Goal: Find specific page/section: Find specific page/section

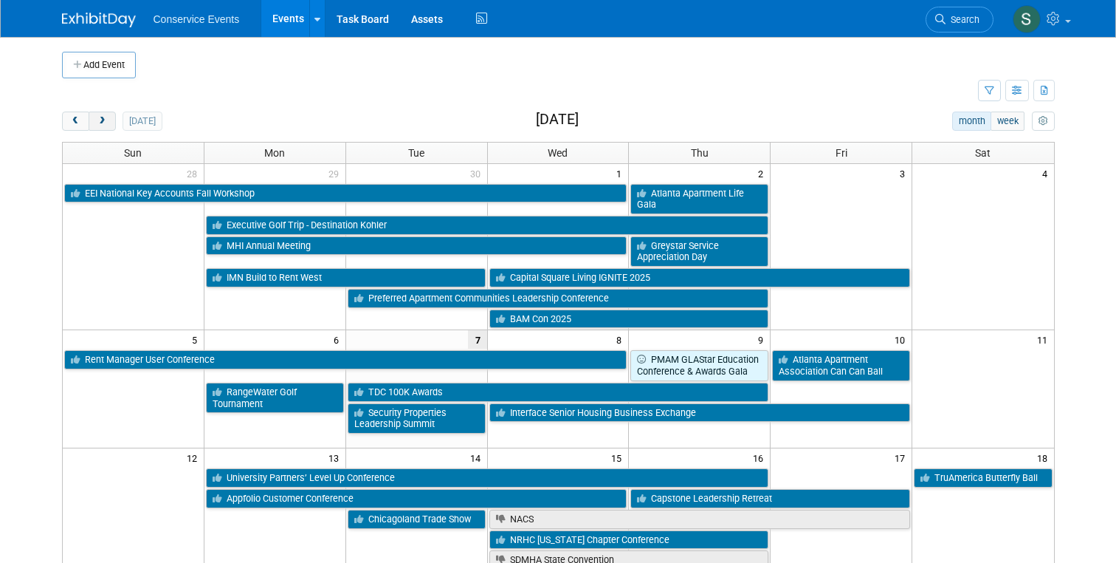
click at [109, 123] on button "next" at bounding box center [102, 120] width 27 height 19
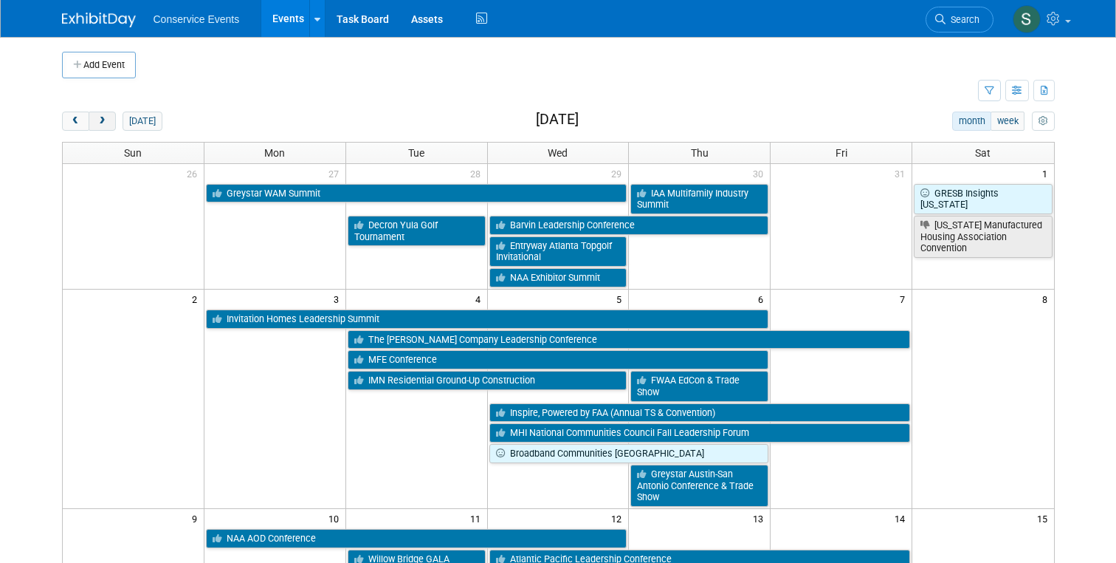
click at [109, 123] on button "next" at bounding box center [102, 120] width 27 height 19
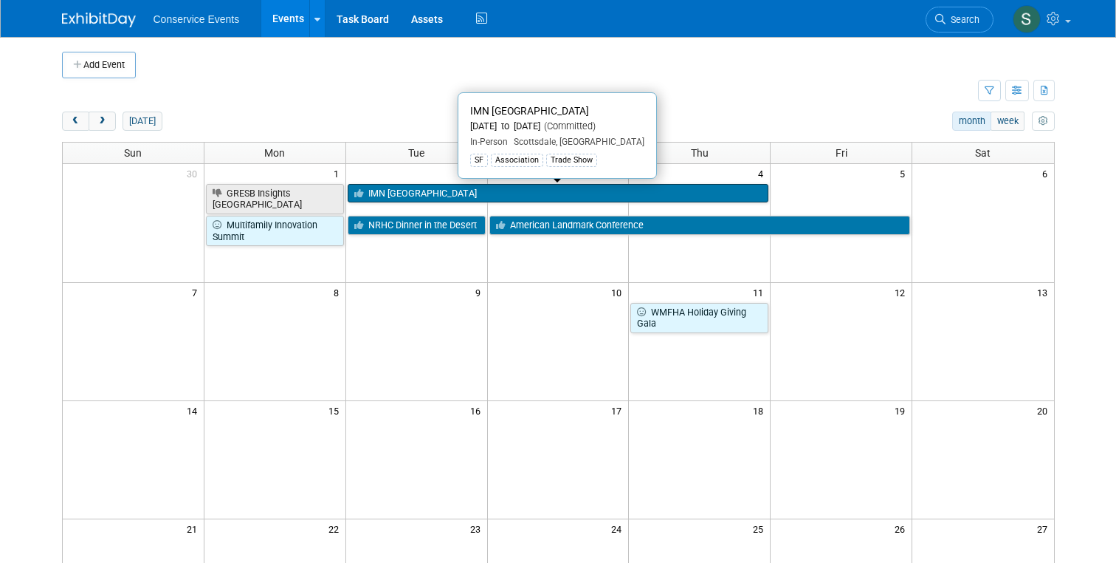
click at [423, 191] on link "IMN [GEOGRAPHIC_DATA]" at bounding box center [559, 193] width 422 height 19
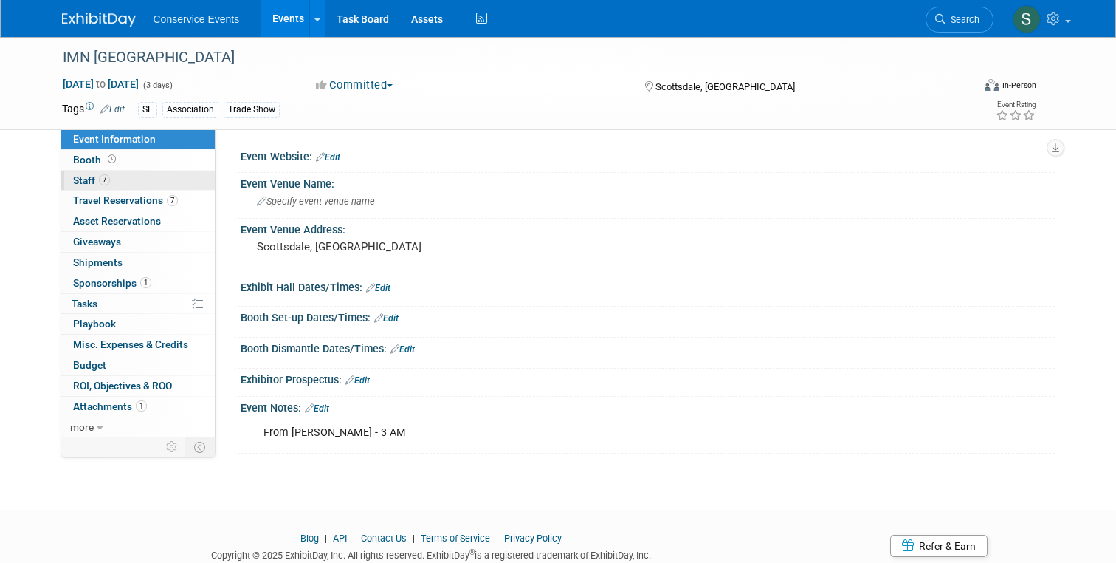
click at [82, 177] on span "Staff 7" at bounding box center [91, 180] width 37 height 12
